Goal: Find specific page/section: Find specific page/section

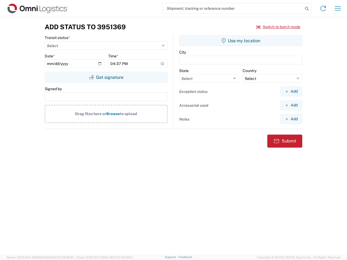
click at [233, 8] on input "search" at bounding box center [233, 8] width 141 height 10
click at [307, 9] on icon at bounding box center [307, 9] width 8 height 8
click at [323, 8] on icon at bounding box center [323, 8] width 9 height 9
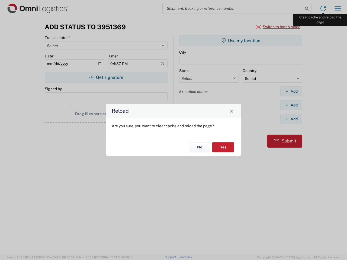
click at [338, 8] on div "Reload Are you sure, you want to clear cache and reload the page? No Yes" at bounding box center [173, 130] width 347 height 260
click at [279, 27] on div "Reload Are you sure, you want to clear cache and reload the page? No Yes" at bounding box center [173, 130] width 347 height 260
click at [106, 77] on div "Reload Are you sure, you want to clear cache and reload the page? No Yes" at bounding box center [173, 130] width 347 height 260
click at [241, 41] on div "Reload Are you sure, you want to clear cache and reload the page? No Yes" at bounding box center [173, 130] width 347 height 260
click at [291, 91] on div "Reload Are you sure, you want to clear cache and reload the page? No Yes" at bounding box center [173, 130] width 347 height 260
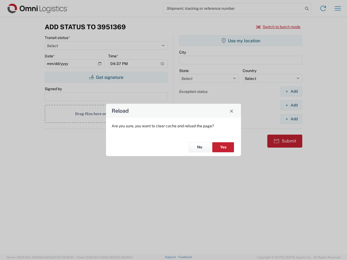
click at [291, 105] on div "Reload Are you sure, you want to clear cache and reload the page? No Yes" at bounding box center [173, 130] width 347 height 260
click at [291, 119] on div "Reload Are you sure, you want to clear cache and reload the page? No Yes" at bounding box center [173, 130] width 347 height 260
